Goal: Information Seeking & Learning: Find specific fact

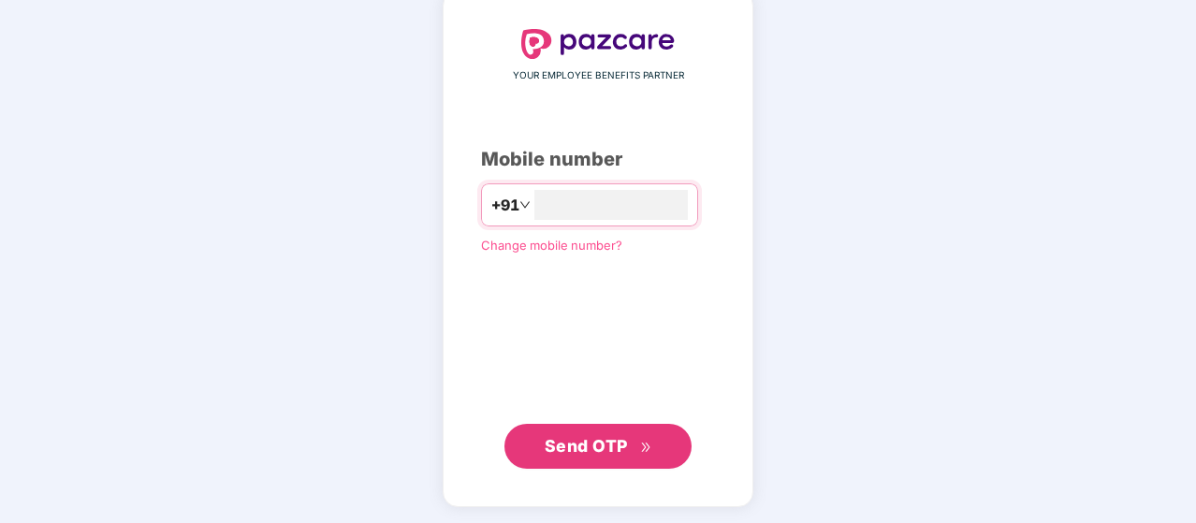
type input "**********"
click at [597, 446] on span "Send OTP" at bounding box center [586, 446] width 83 height 20
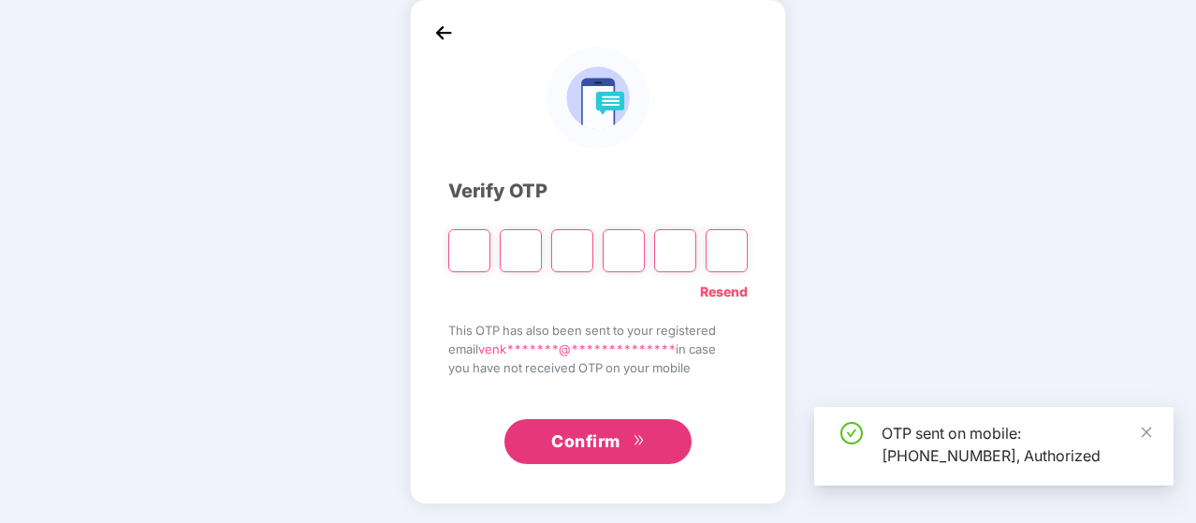
scroll to position [86, 0]
type input "*"
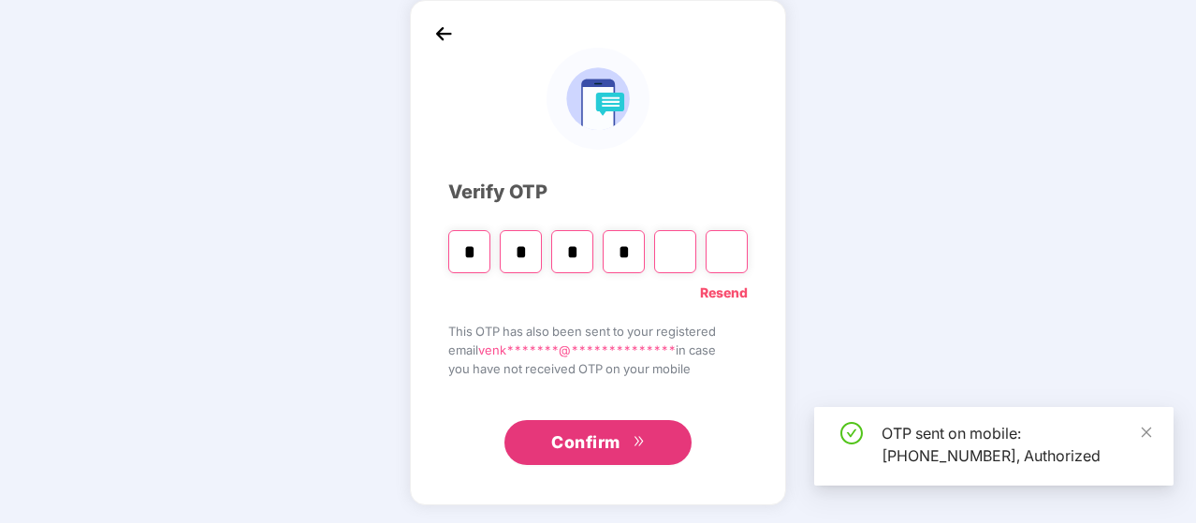
type input "*"
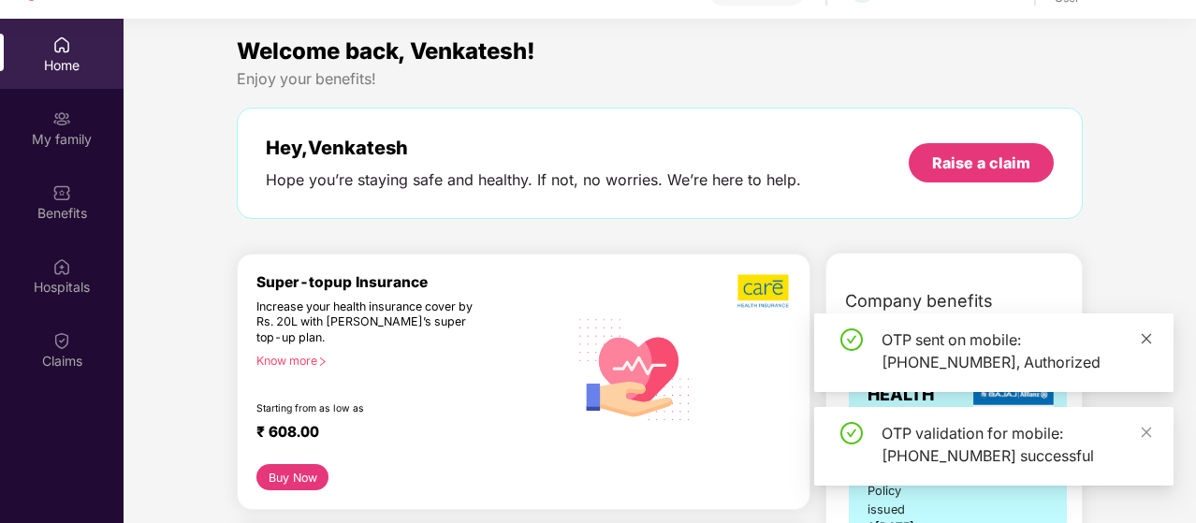
click at [1151, 337] on icon "close" at bounding box center [1146, 338] width 13 height 13
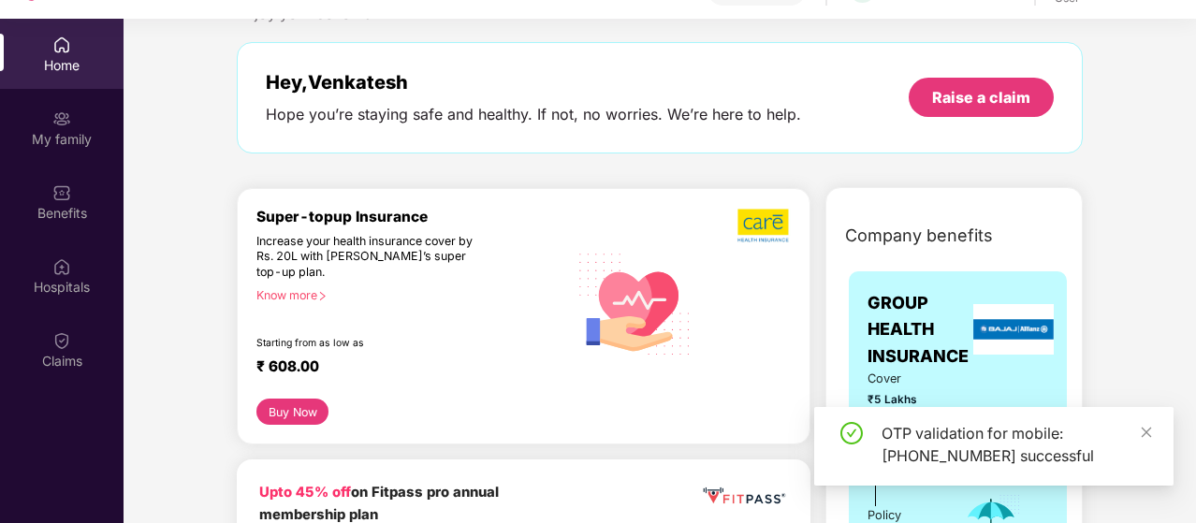
scroll to position [94, 0]
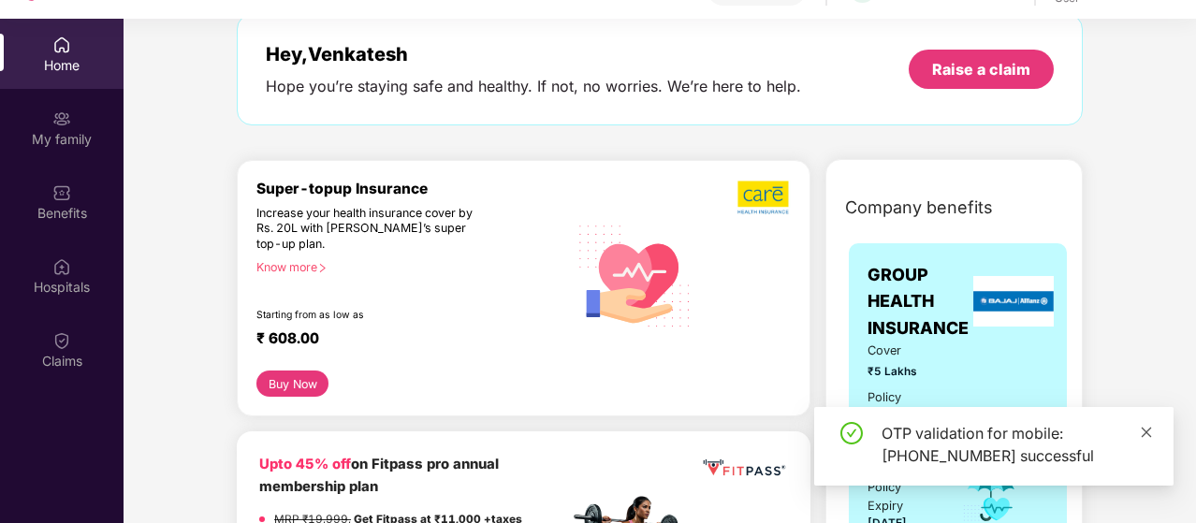
click at [1148, 430] on icon "close" at bounding box center [1146, 432] width 13 height 13
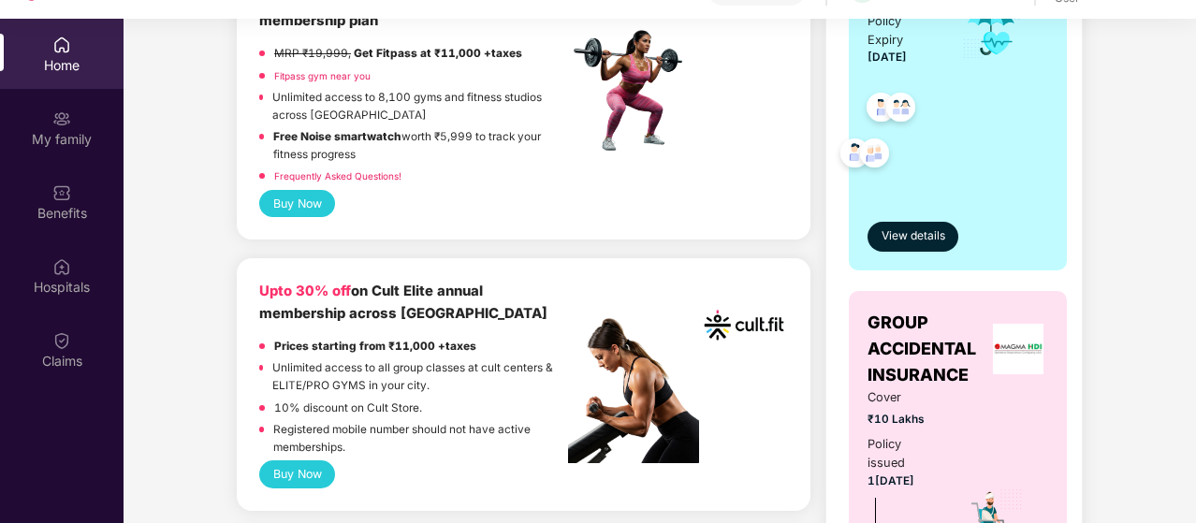
scroll to position [562, 0]
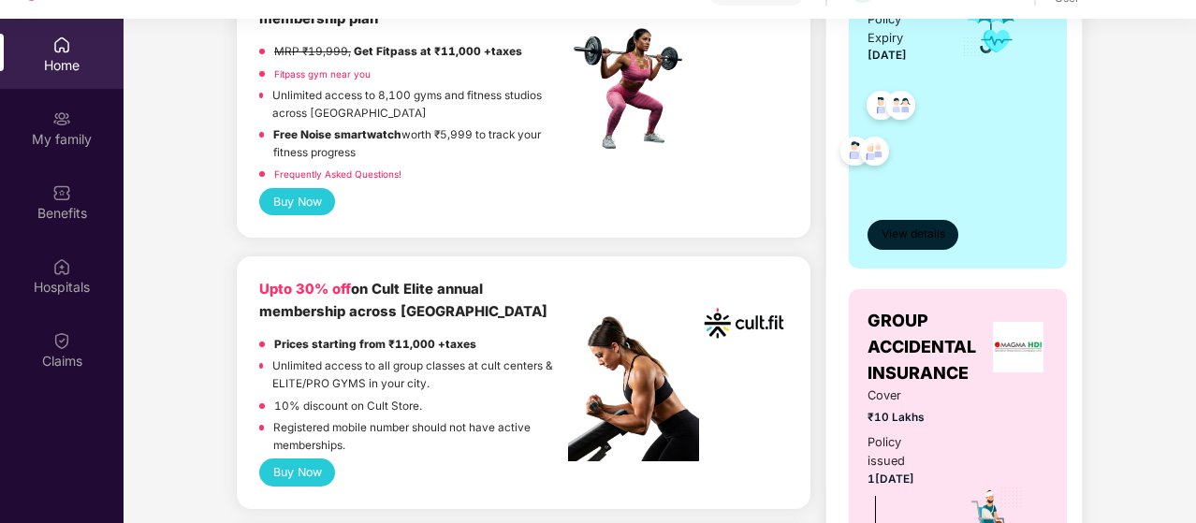
click at [912, 236] on span "View details" at bounding box center [914, 235] width 64 height 18
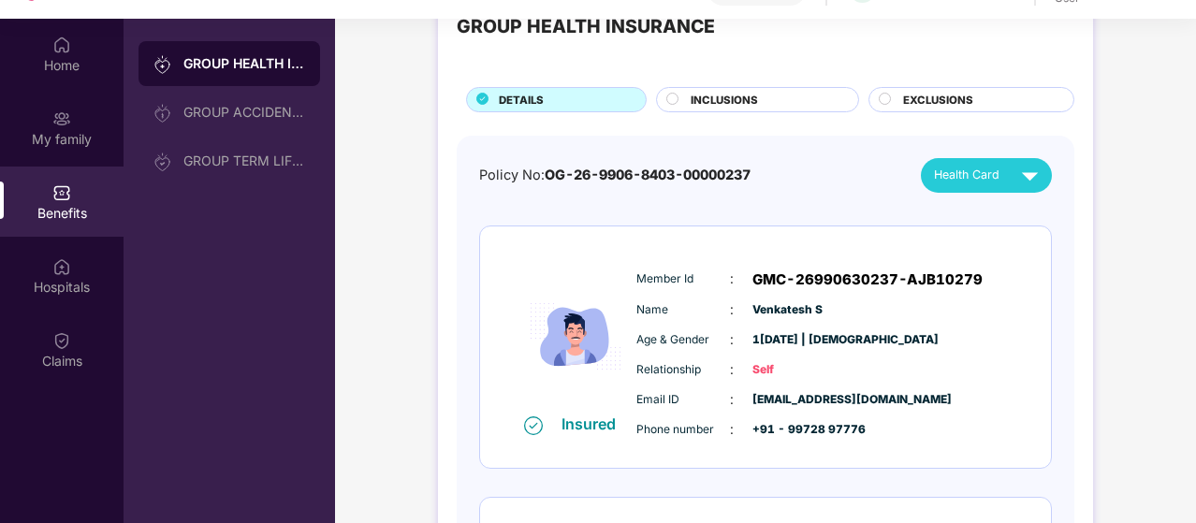
scroll to position [94, 0]
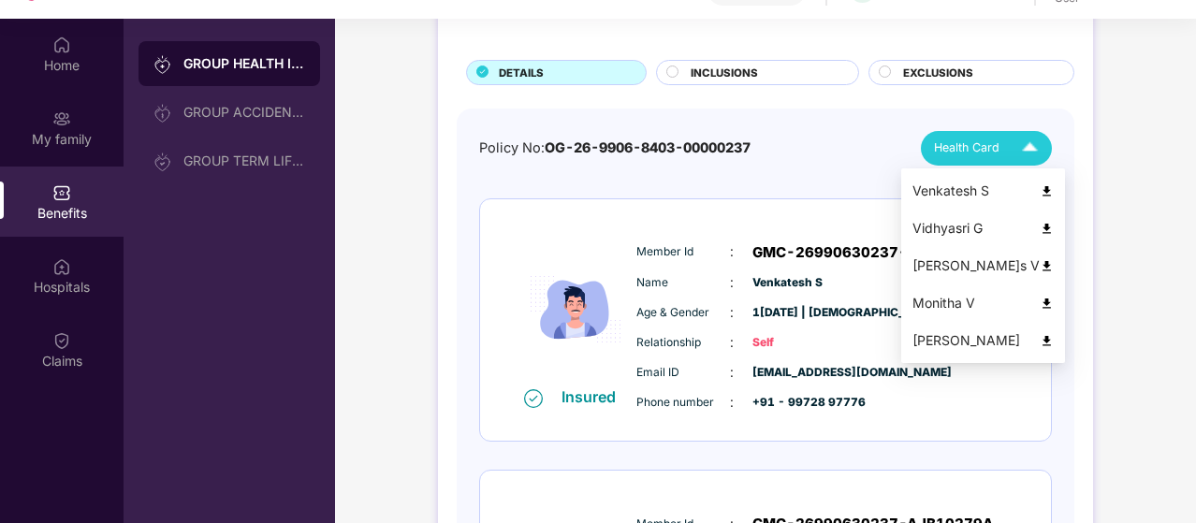
click at [1010, 149] on div "Health Card" at bounding box center [990, 148] width 112 height 33
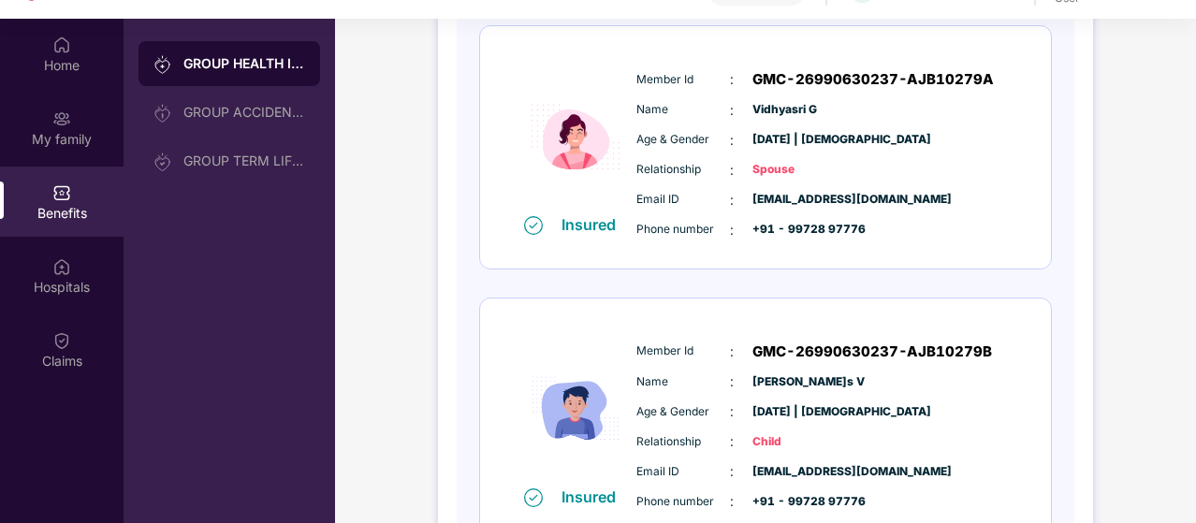
scroll to position [164, 0]
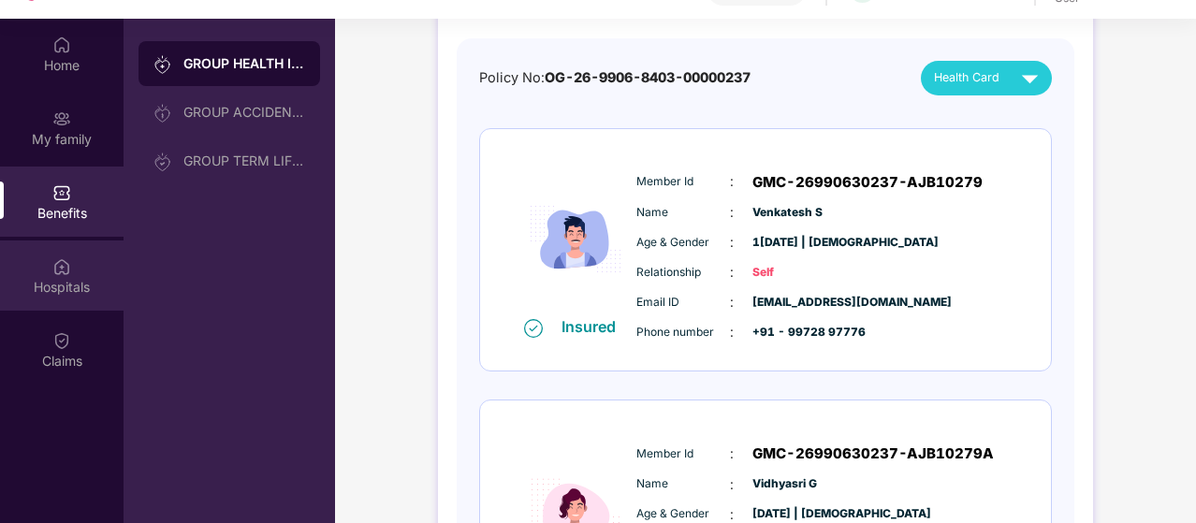
click at [56, 273] on img at bounding box center [61, 266] width 19 height 19
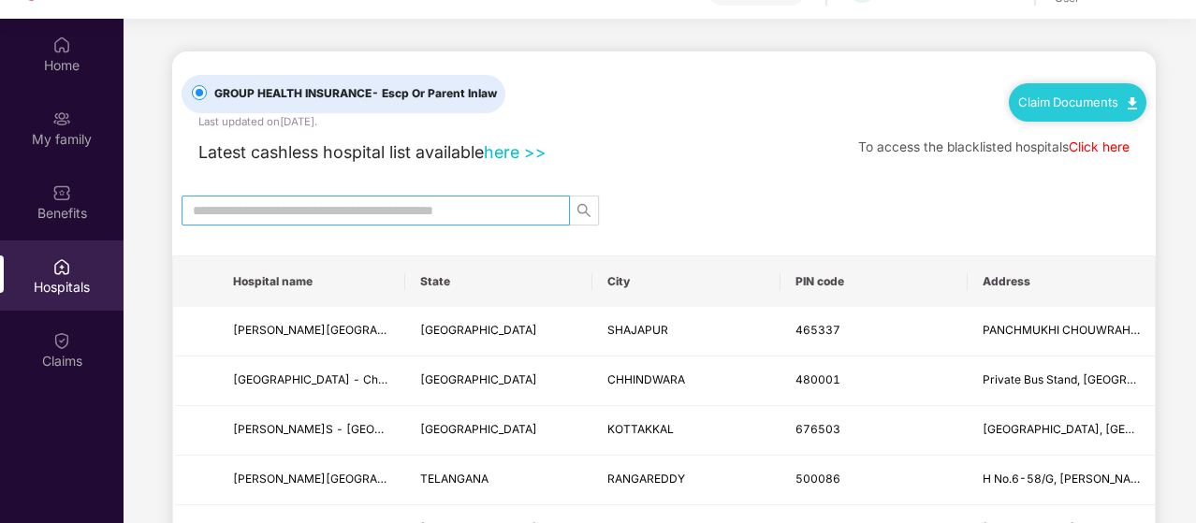
click at [287, 200] on input "text" at bounding box center [368, 210] width 351 height 21
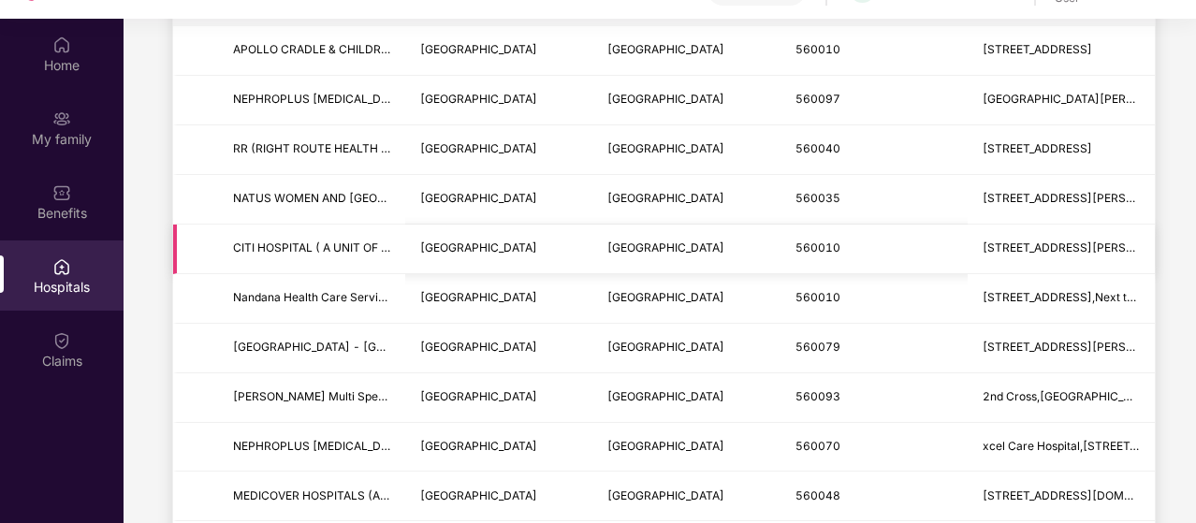
scroll to position [187, 0]
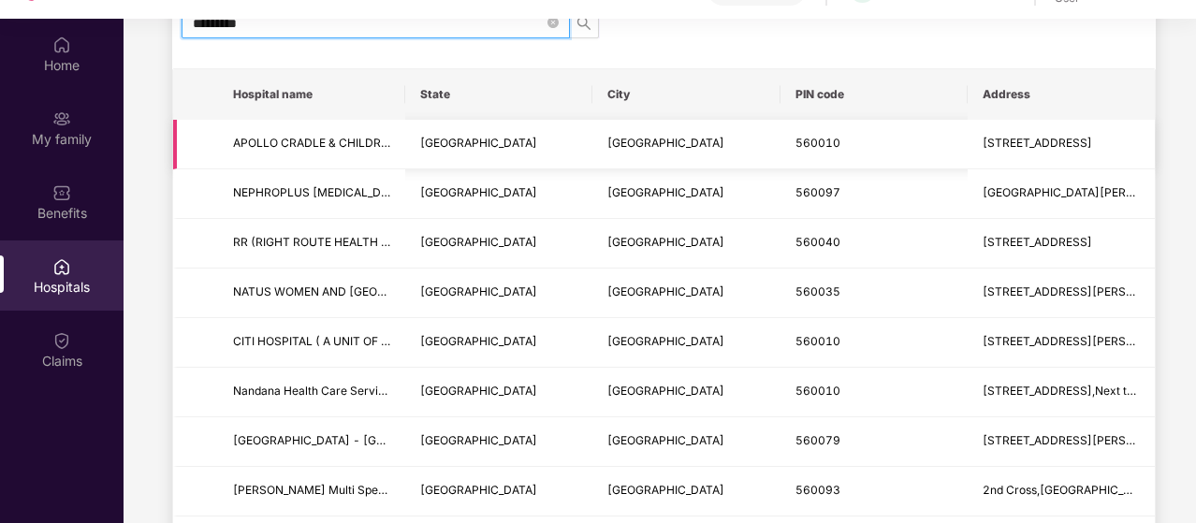
type input "*********"
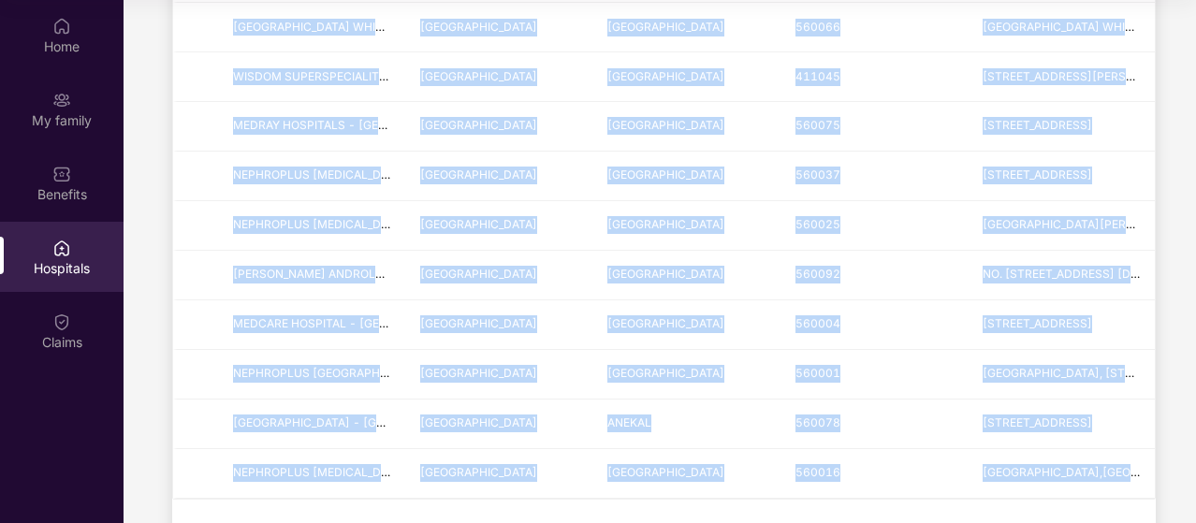
scroll to position [1260, 0]
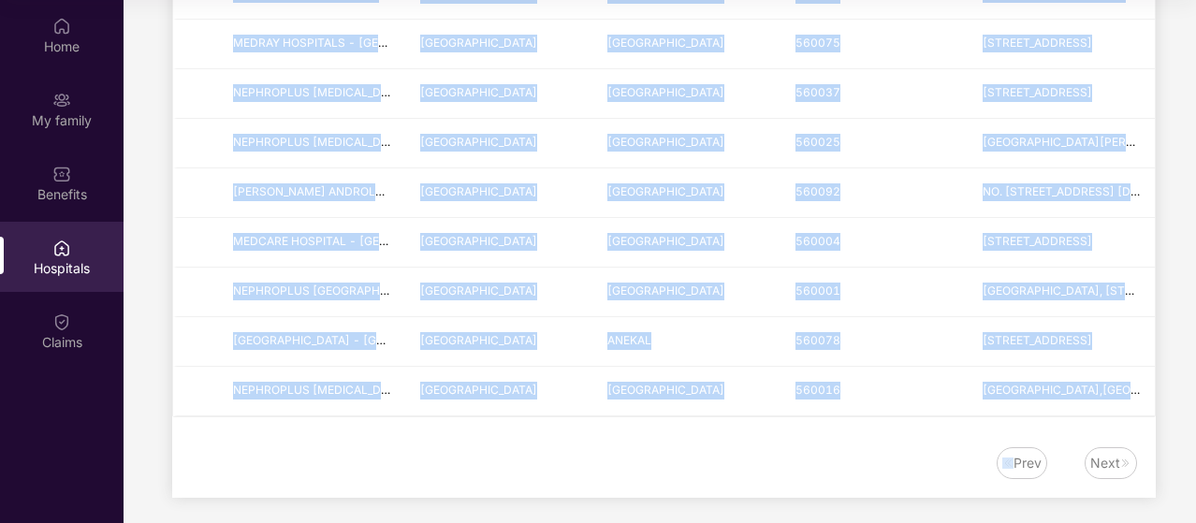
drag, startPoint x: 232, startPoint y: 140, endPoint x: 887, endPoint y: 434, distance: 717.4
copy tbody "APOLLO CRADLE & CHILDREN'S HOSPITAL - BANGALORE KARNATAKA BANGALORE 560010 25/5…"
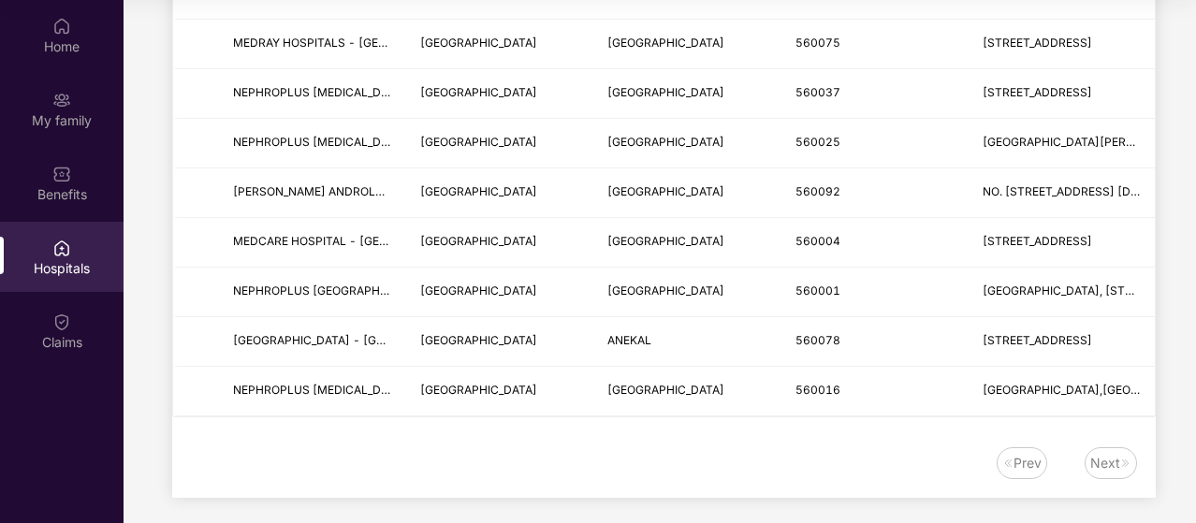
click at [1116, 455] on div "Next" at bounding box center [1106, 463] width 30 height 21
click at [1122, 458] on img at bounding box center [1126, 463] width 11 height 11
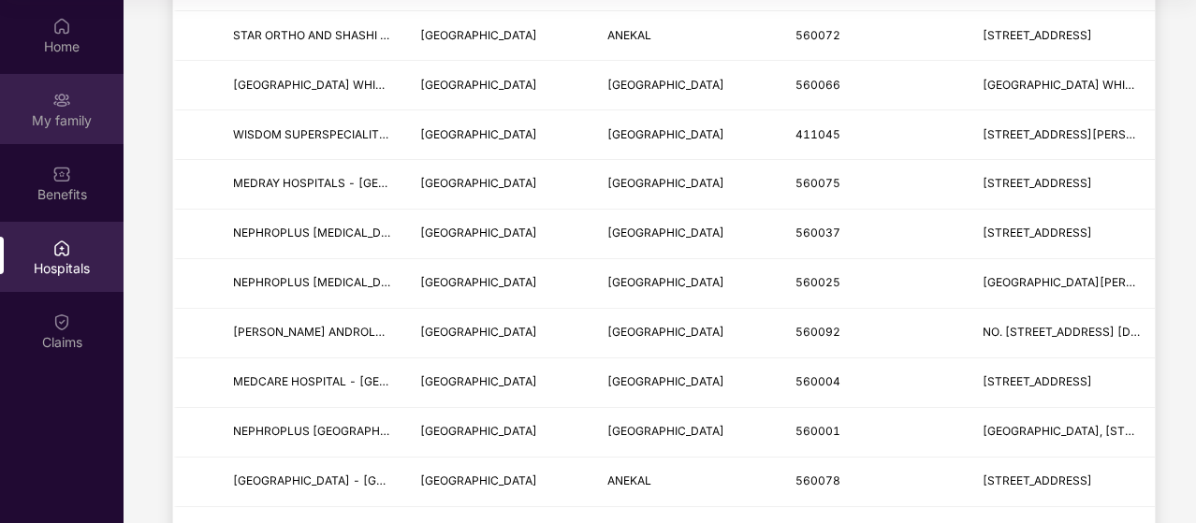
scroll to position [605, 0]
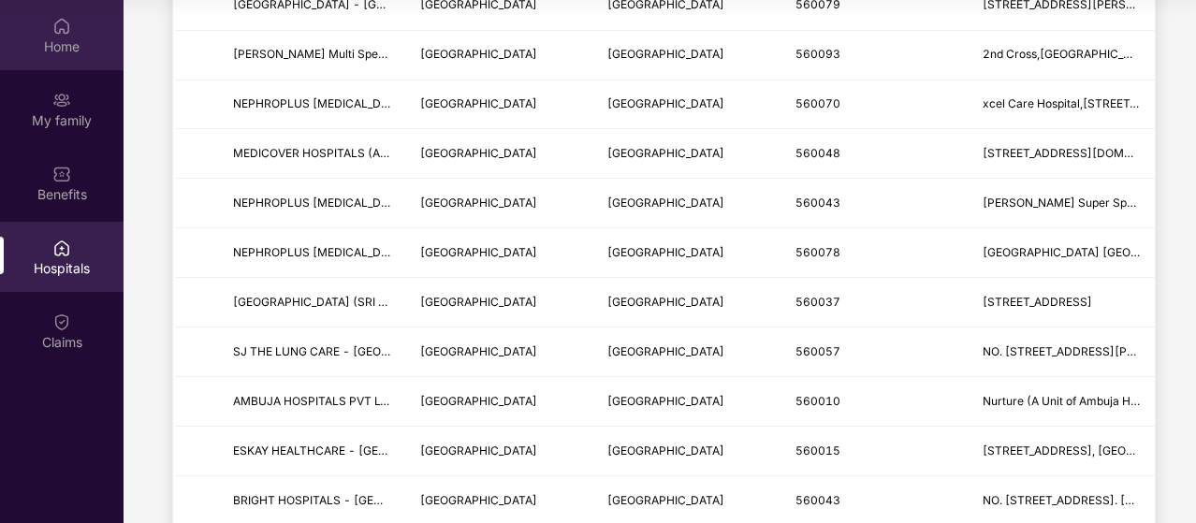
click at [72, 34] on div "Home" at bounding box center [62, 35] width 124 height 70
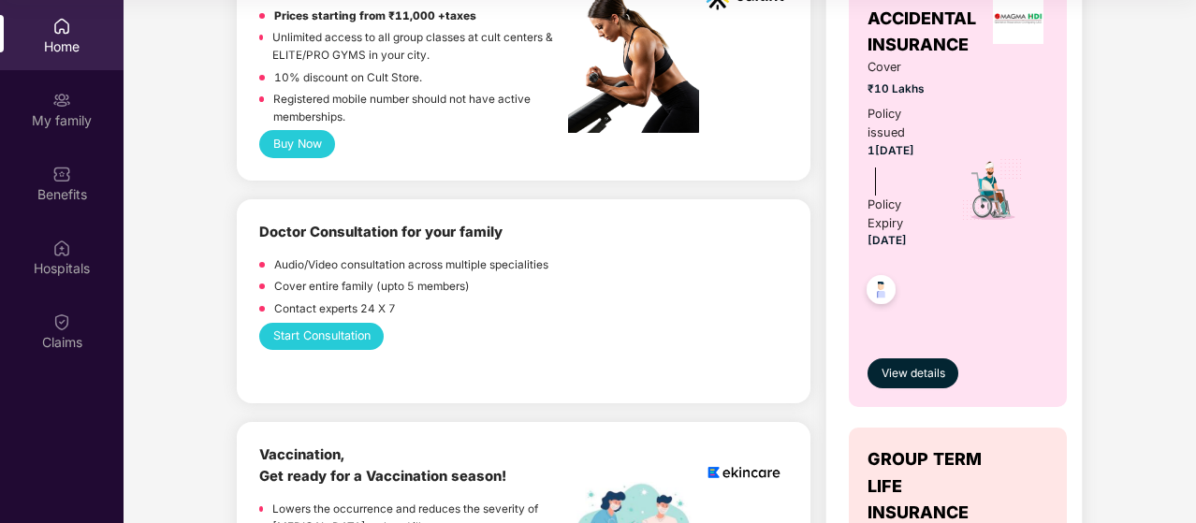
scroll to position [843, 0]
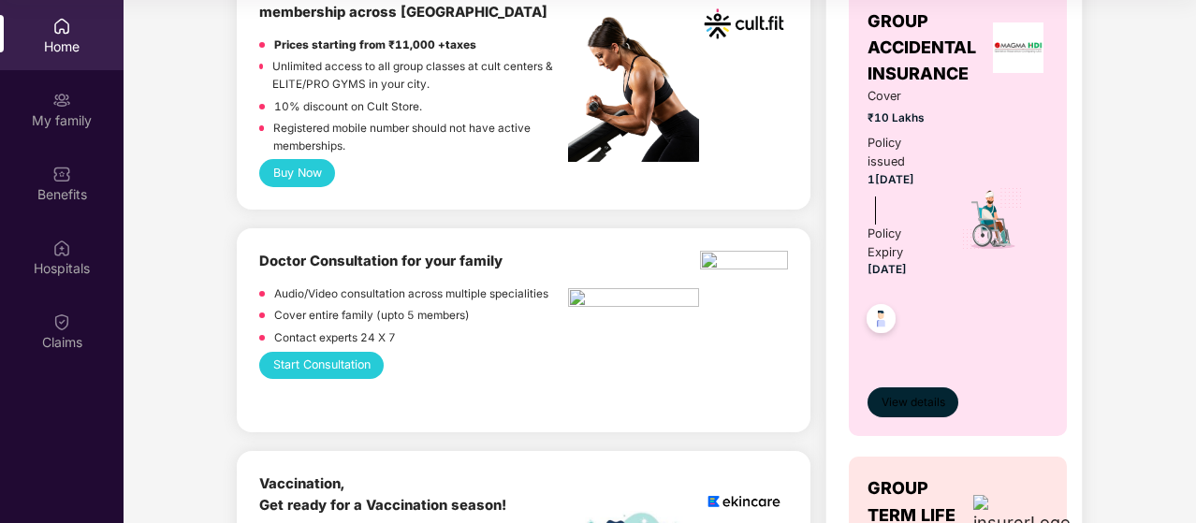
click at [919, 402] on span "View details" at bounding box center [914, 403] width 64 height 18
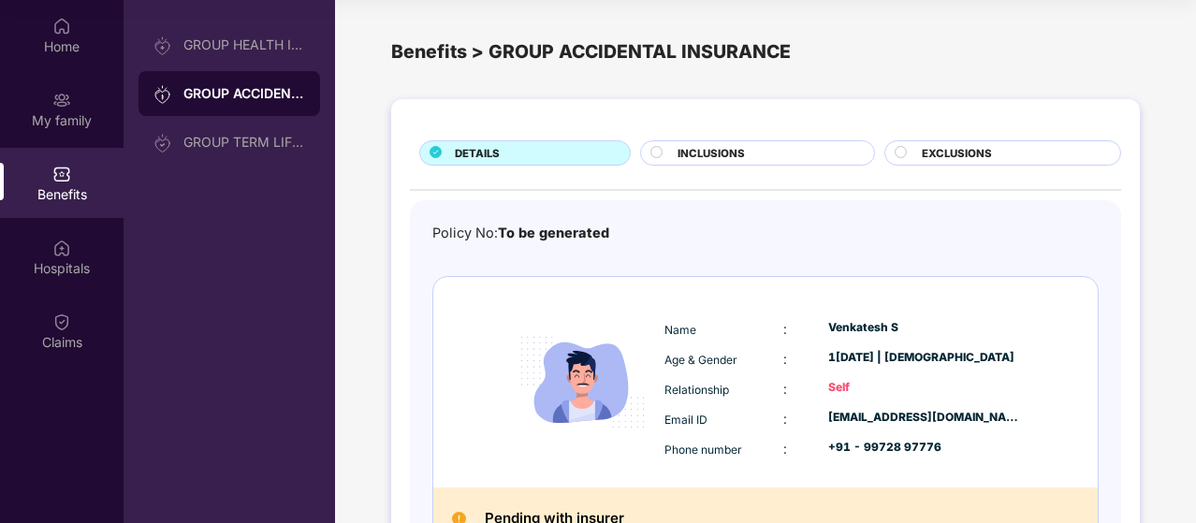
scroll to position [131, 0]
